Goal: Check status: Check status

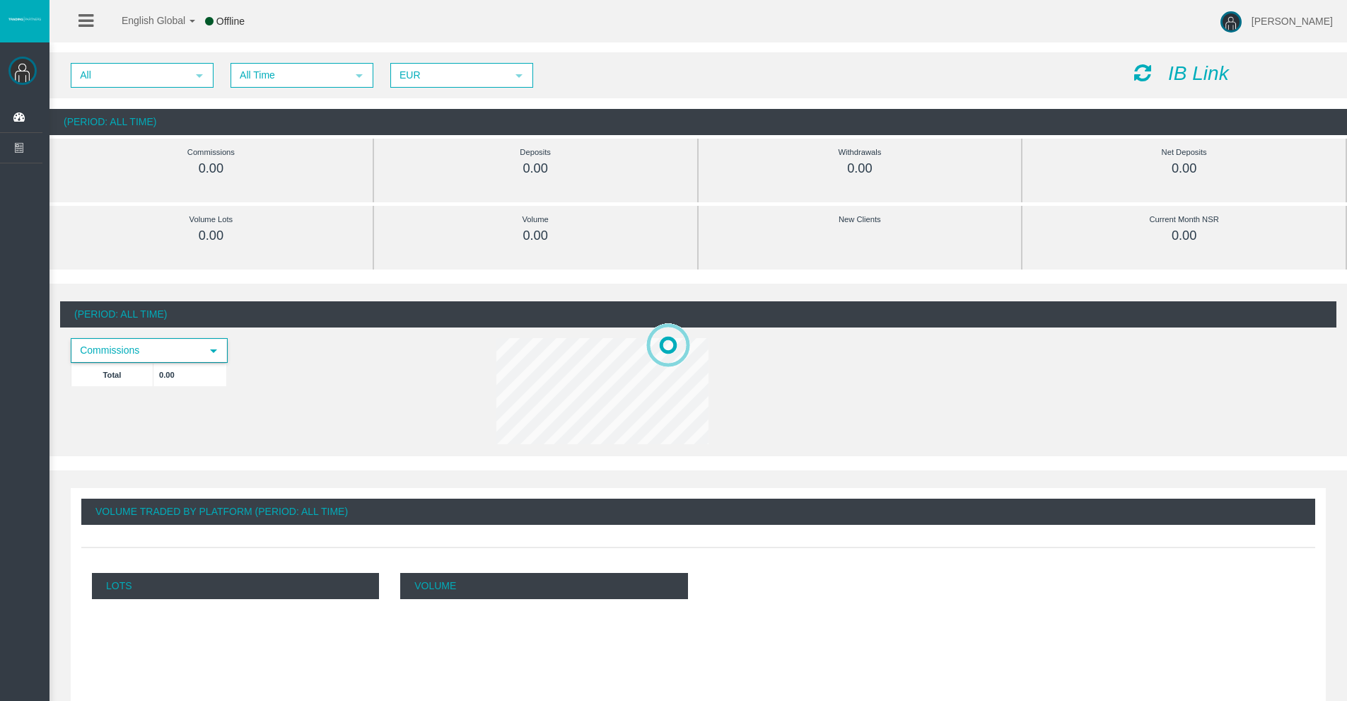
click at [153, 350] on span "Commissions" at bounding box center [136, 350] width 129 height 22
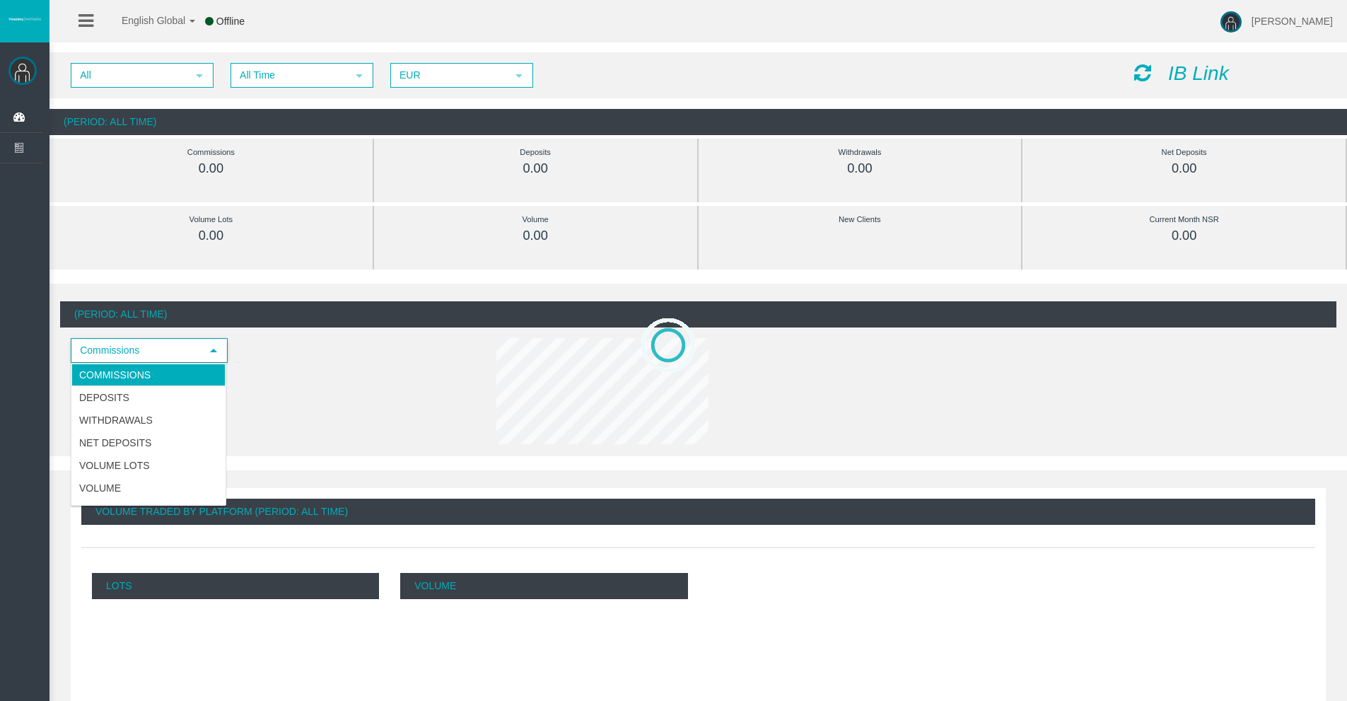
click at [139, 367] on li "Commissions" at bounding box center [148, 374] width 154 height 23
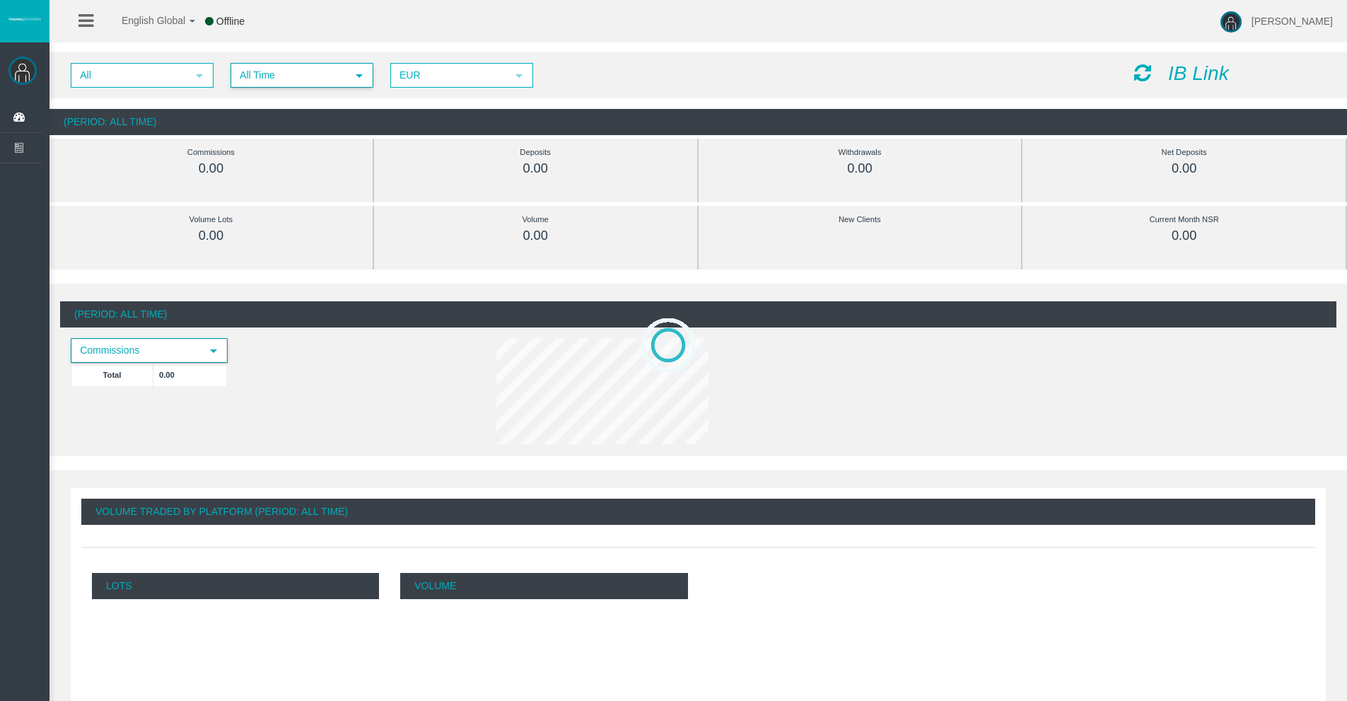
click at [241, 81] on span "All Time" at bounding box center [289, 75] width 115 height 22
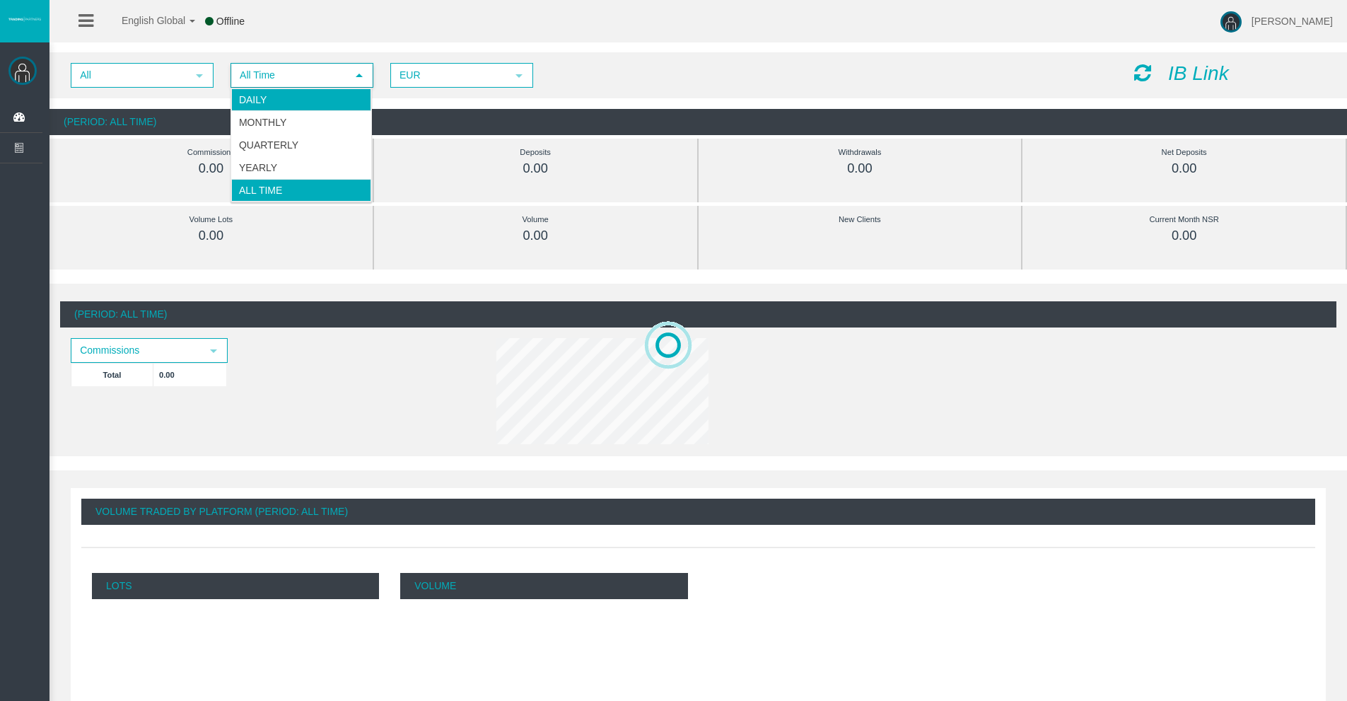
click at [267, 103] on li "Daily" at bounding box center [301, 99] width 140 height 23
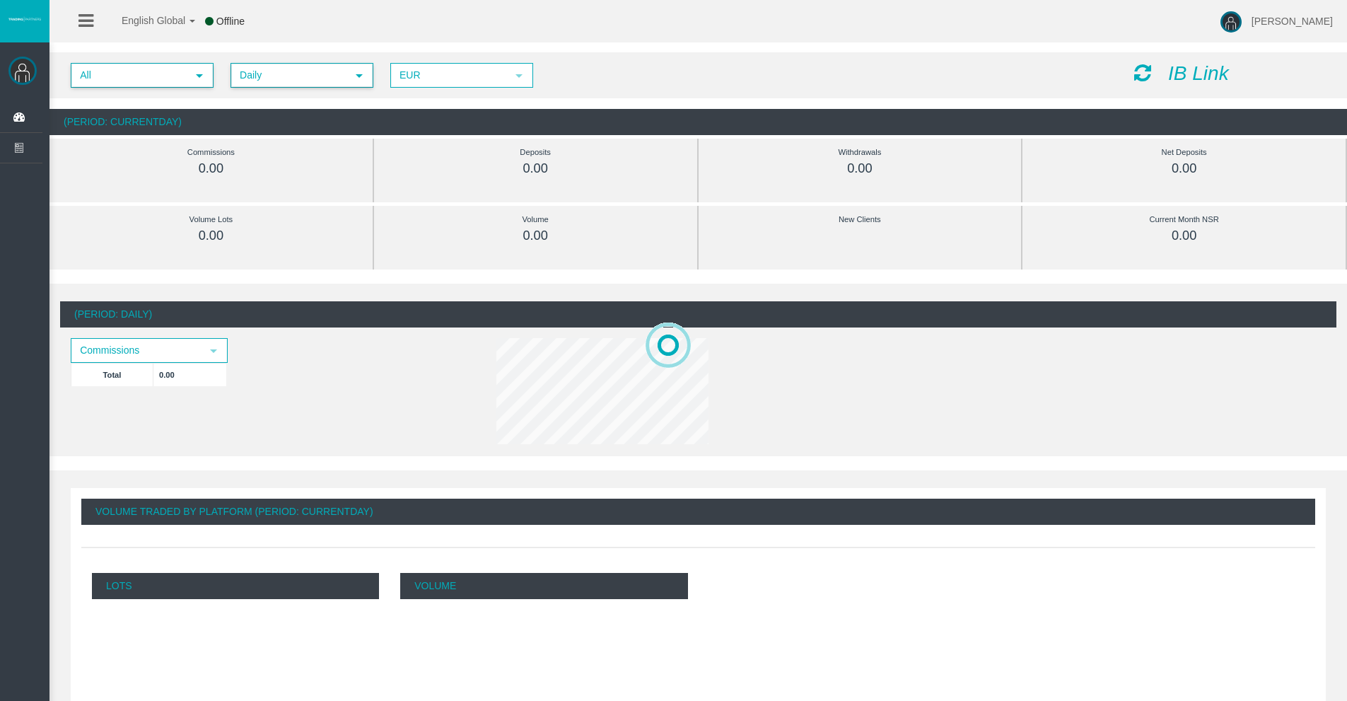
click at [160, 81] on span "All" at bounding box center [129, 75] width 115 height 22
click at [149, 99] on div "All" at bounding box center [141, 97] width 140 height 19
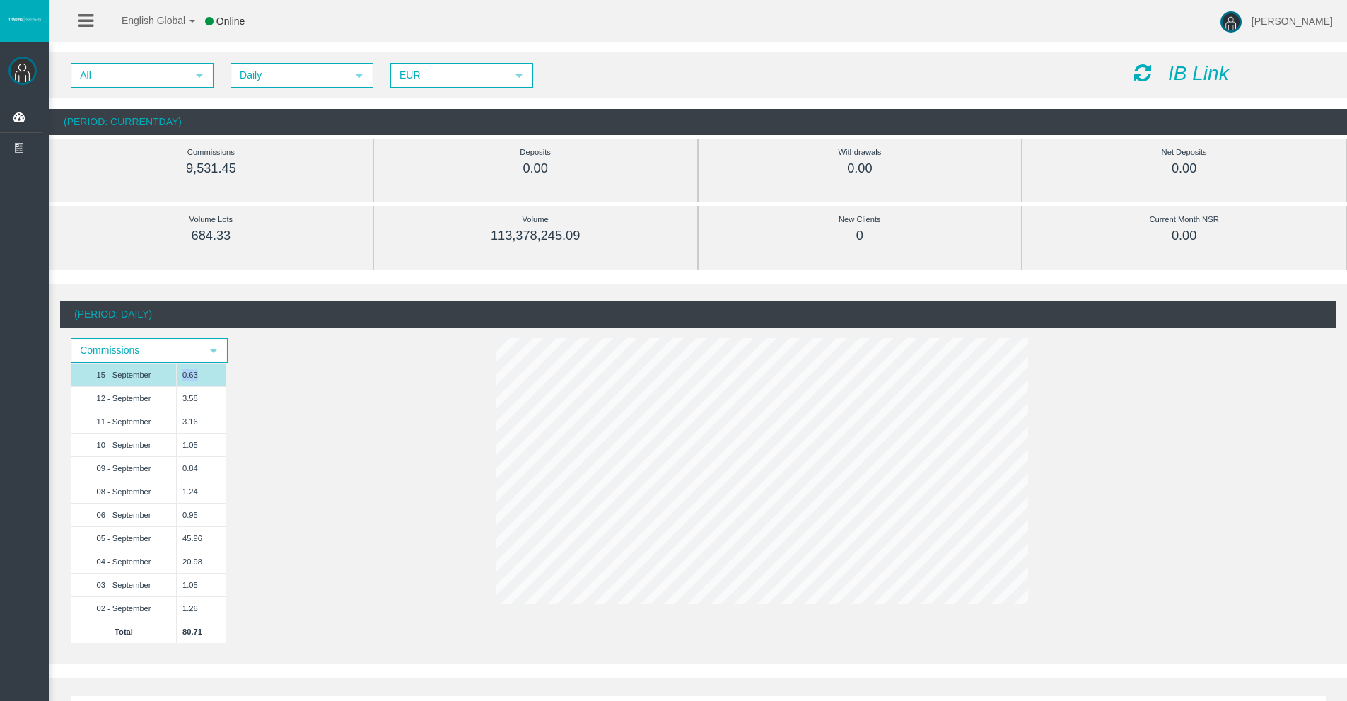
click at [183, 377] on td "0.63" at bounding box center [201, 374] width 49 height 23
click at [185, 625] on td "80.71" at bounding box center [201, 630] width 49 height 23
